Goal: Find specific page/section

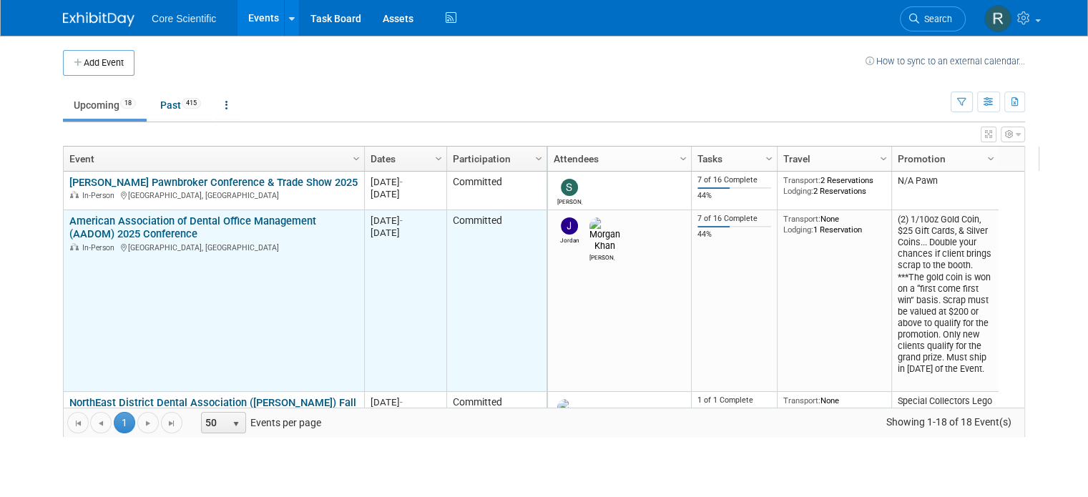
click at [145, 226] on link "American Association of Dental Office Management (AADOM) 2025 Conference" at bounding box center [192, 228] width 247 height 26
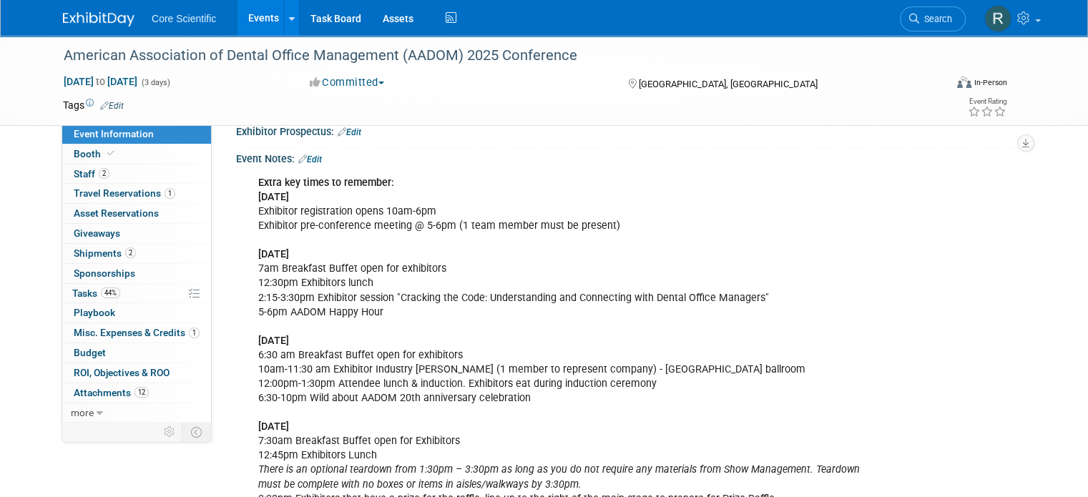
scroll to position [572, 0]
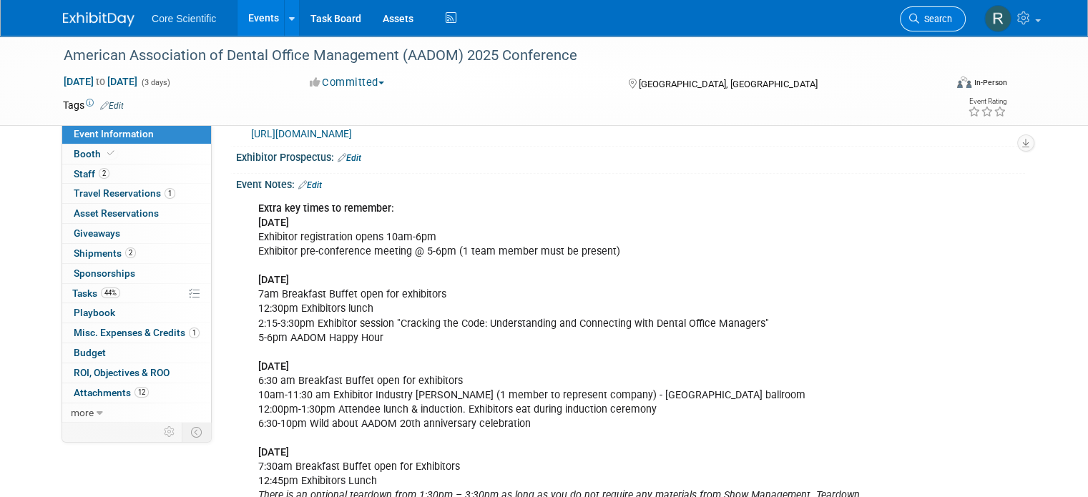
click at [945, 20] on span "Search" at bounding box center [935, 19] width 33 height 11
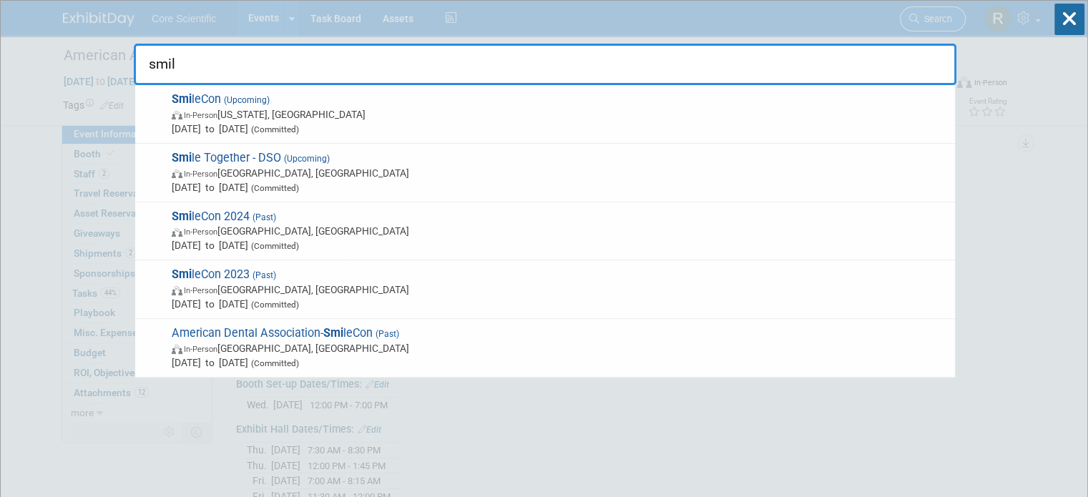
type input "smile"
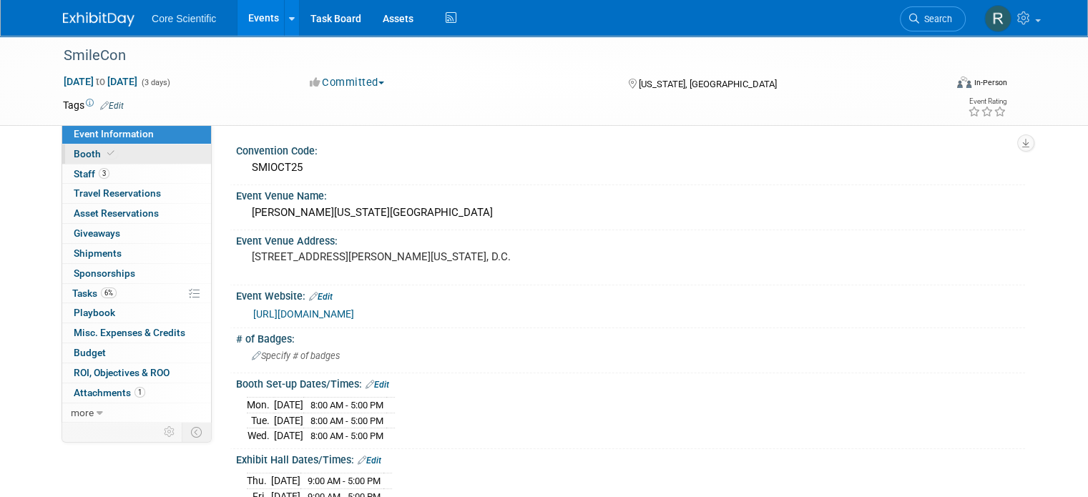
click at [141, 152] on link "Booth" at bounding box center [136, 154] width 149 height 19
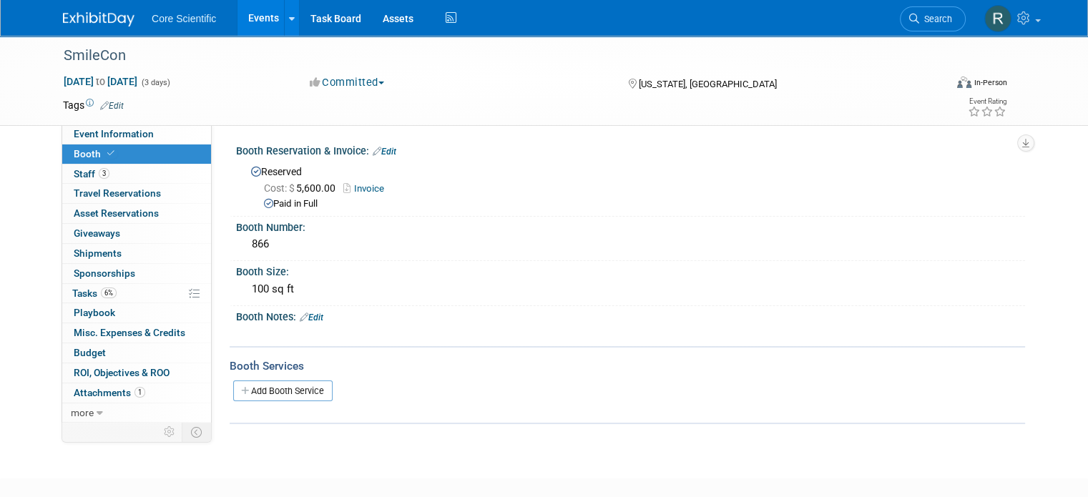
click at [366, 191] on link "Invoice" at bounding box center [367, 188] width 48 height 11
click at [63, 21] on img at bounding box center [99, 19] width 72 height 14
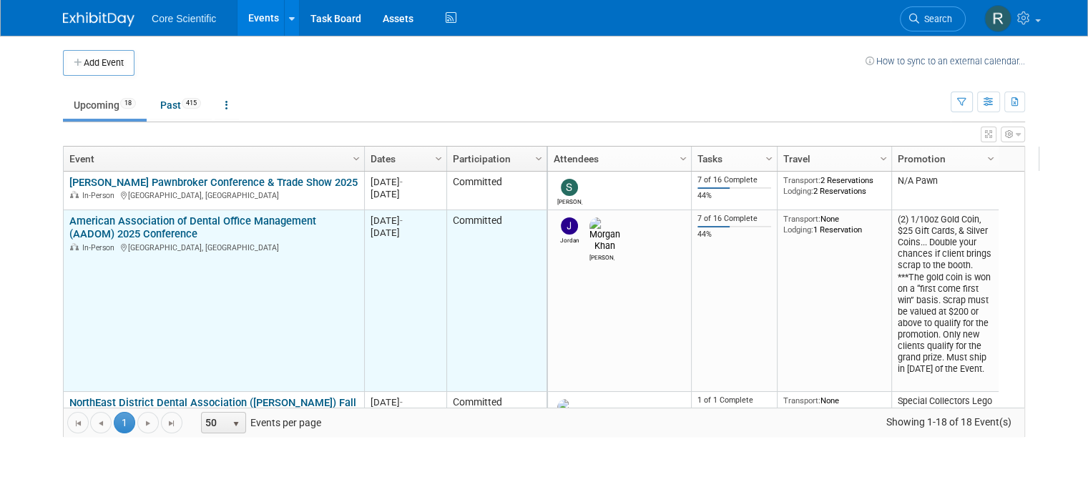
click at [230, 228] on div "American Association of Dental Office Management (AADOM) 2025 Conference In-Per…" at bounding box center [213, 234] width 288 height 39
click at [232, 222] on link "American Association of Dental Office Management (AADOM) 2025 Conference" at bounding box center [192, 228] width 247 height 26
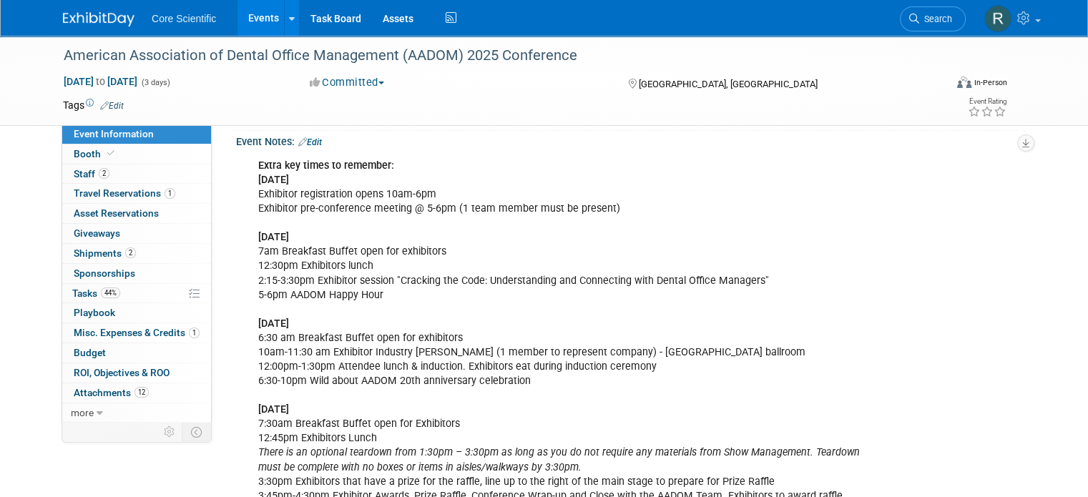
scroll to position [715, 0]
